Goal: Information Seeking & Learning: Find specific fact

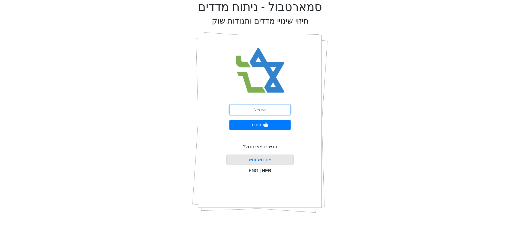
click at [261, 108] on input "email" at bounding box center [259, 110] width 61 height 10
type input "[EMAIL_ADDRESS][DOMAIN_NAME]"
click at [260, 123] on button "התחבר" at bounding box center [259, 125] width 61 height 10
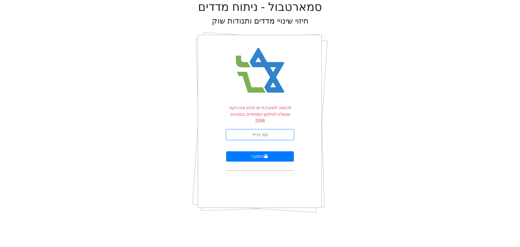
click at [251, 129] on input "text" at bounding box center [260, 134] width 68 height 10
type input "574222"
click at [226, 151] on button "התחבר" at bounding box center [260, 156] width 68 height 10
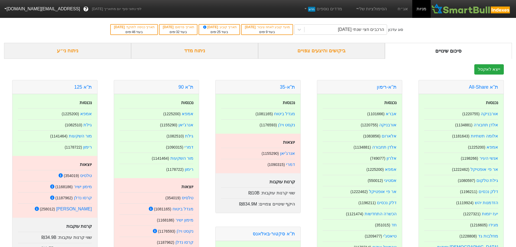
click at [328, 51] on div "ביקושים והיצעים צפויים" at bounding box center [321, 51] width 127 height 16
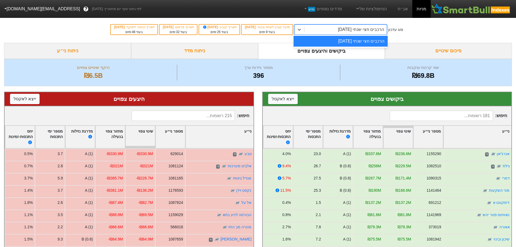
click at [376, 30] on div "הרכבים חצי שנתי [DATE]" at bounding box center [361, 29] width 46 height 6
click at [404, 6] on link "אג״ח" at bounding box center [402, 9] width 19 height 18
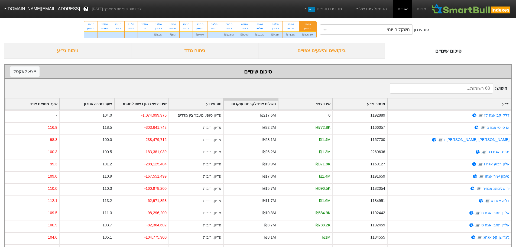
click at [309, 28] on div "ראשון" at bounding box center [307, 28] width 11 height 4
click at [308, 25] on input "21/09 ראשון ₪495.3M" at bounding box center [306, 23] width 4 height 4
click at [443, 89] on input at bounding box center [441, 88] width 103 height 10
click at [323, 45] on div "ביקושים והיצעים צפויים" at bounding box center [321, 51] width 127 height 16
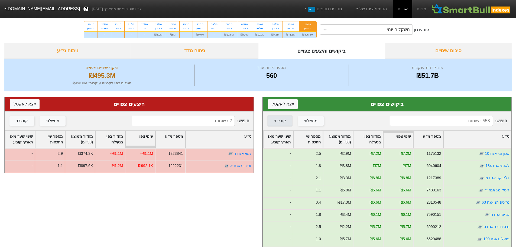
click at [283, 122] on div "קונצרני" at bounding box center [280, 121] width 12 height 6
drag, startPoint x: 67, startPoint y: 51, endPoint x: 84, endPoint y: 53, distance: 16.4
click at [68, 51] on div "ניתוח ני״ע" at bounding box center [67, 51] width 127 height 16
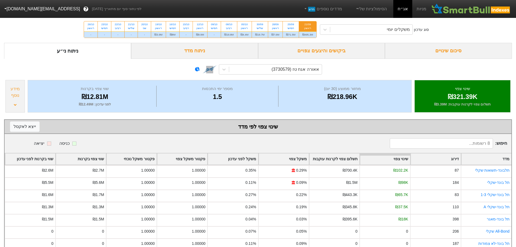
click at [335, 49] on div "ביקושים והיצעים צפויים" at bounding box center [321, 51] width 127 height 16
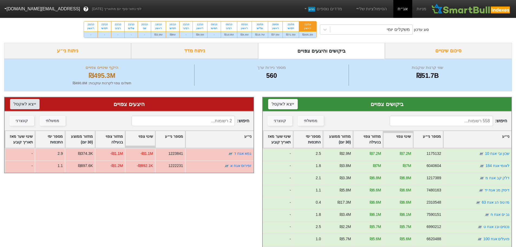
drag, startPoint x: 24, startPoint y: 105, endPoint x: 80, endPoint y: 106, distance: 56.1
click at [24, 105] on button "ייצא ל אקסל" at bounding box center [25, 104] width 30 height 10
click at [362, 116] on div "ממשלתי קונצרני" at bounding box center [326, 121] width 118 height 10
click at [278, 122] on div "קונצרני" at bounding box center [280, 121] width 12 height 6
click at [278, 121] on div "קונצרני" at bounding box center [280, 121] width 12 height 6
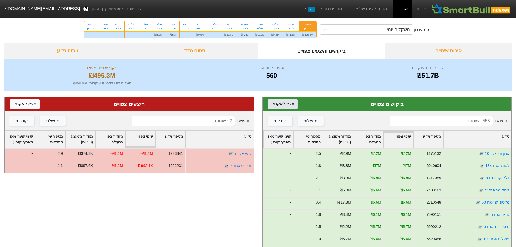
click at [282, 101] on button "ייצא ל אקסל" at bounding box center [283, 104] width 30 height 10
click at [440, 121] on input at bounding box center [441, 121] width 103 height 10
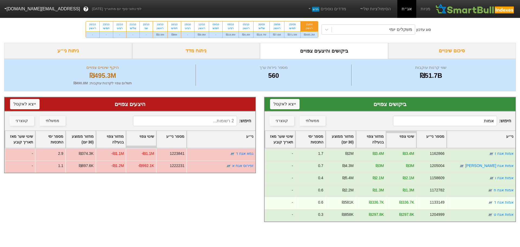
type input "אמות"
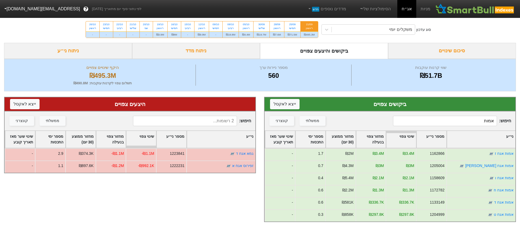
drag, startPoint x: 472, startPoint y: 123, endPoint x: 505, endPoint y: 122, distance: 32.5
click at [505, 122] on span "חיפוש : אמות" at bounding box center [452, 121] width 118 height 10
